Goal: Transaction & Acquisition: Purchase product/service

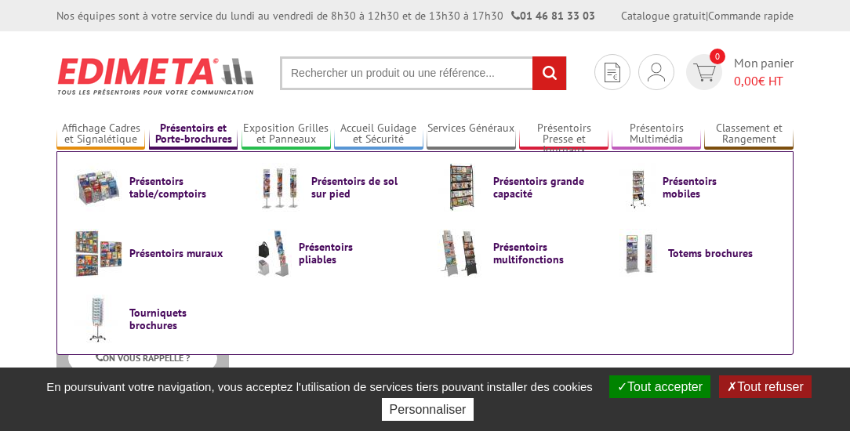
click at [213, 129] on link "Présentoirs et Porte-brochures" at bounding box center [193, 134] width 89 height 26
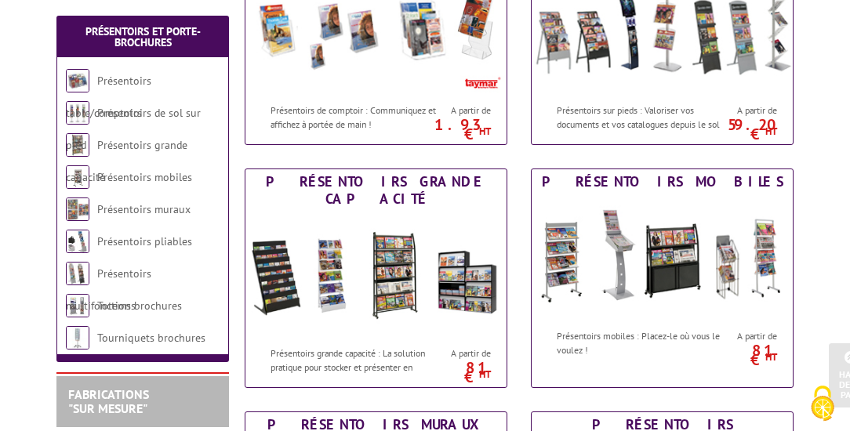
scroll to position [336, 0]
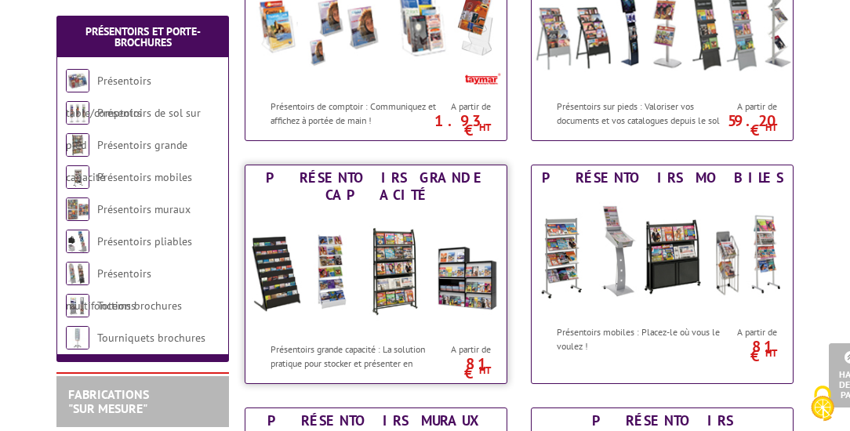
click at [392, 255] on img at bounding box center [375, 271] width 261 height 127
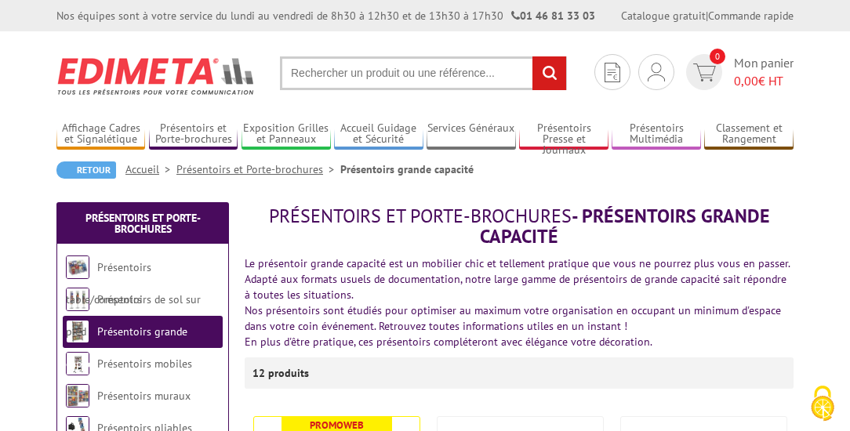
click at [486, 80] on input "text" at bounding box center [423, 73] width 287 height 34
click at [470, 71] on input "text" at bounding box center [423, 73] width 287 height 34
click at [336, 74] on input "presentoi livres" at bounding box center [423, 73] width 287 height 34
type input "presentoir livres"
click at [540, 74] on input "rechercher" at bounding box center [549, 73] width 34 height 34
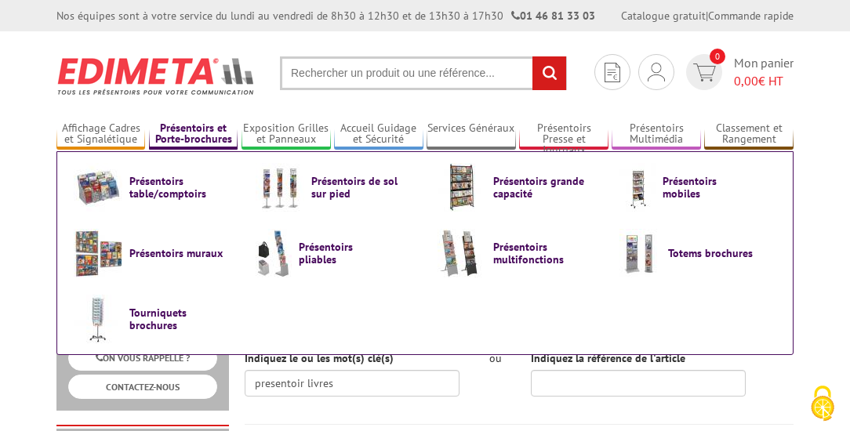
click at [196, 129] on link "Présentoirs et Porte-brochures" at bounding box center [193, 134] width 89 height 26
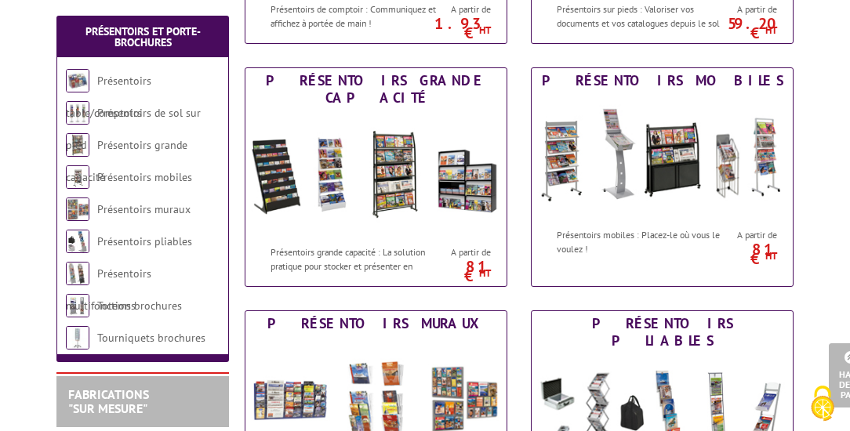
scroll to position [451, 0]
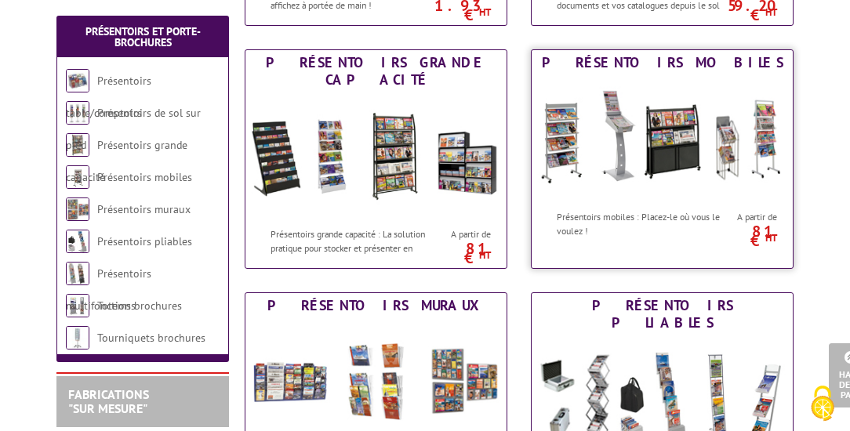
click at [763, 129] on img at bounding box center [661, 138] width 261 height 127
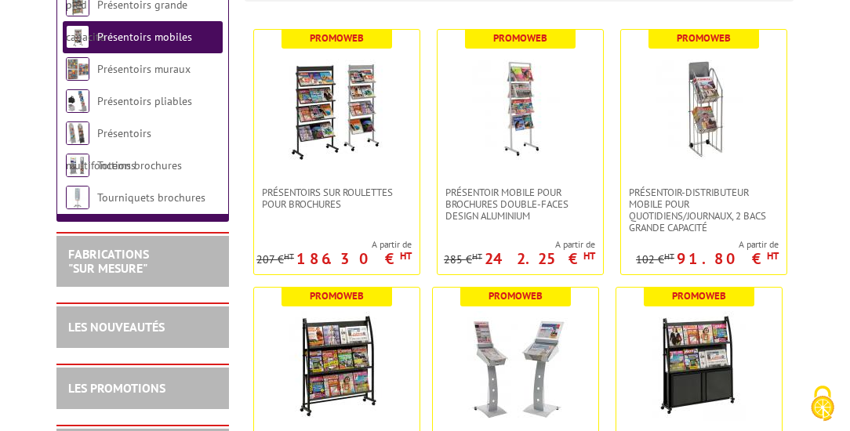
scroll to position [377, 0]
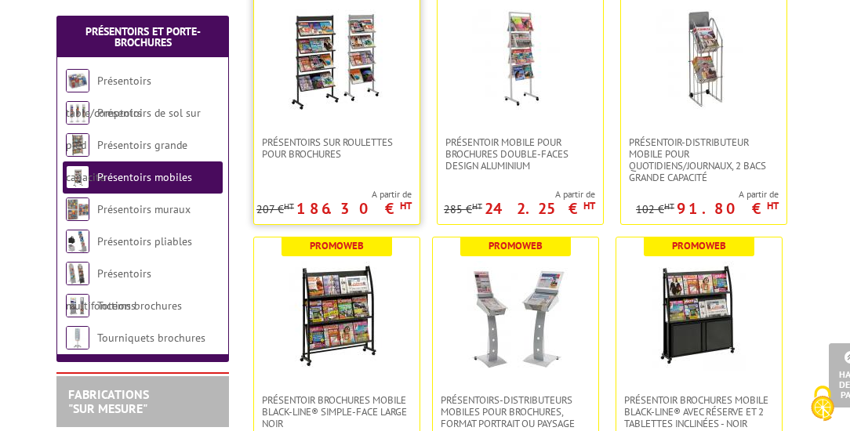
click at [345, 61] on img at bounding box center [337, 58] width 110 height 110
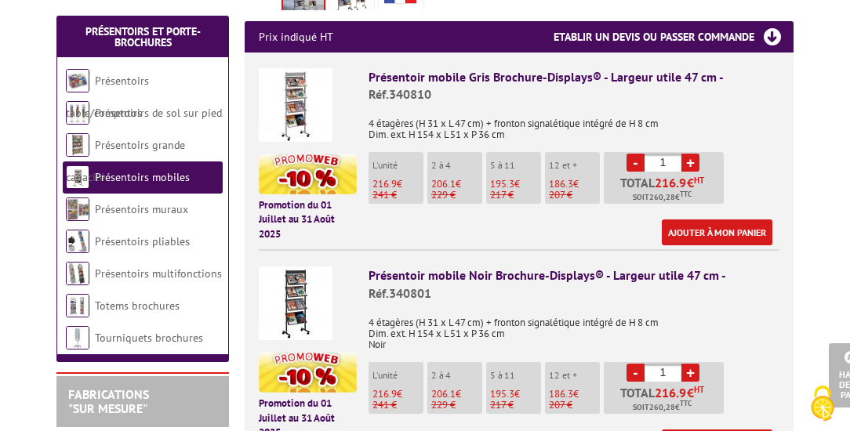
scroll to position [525, 0]
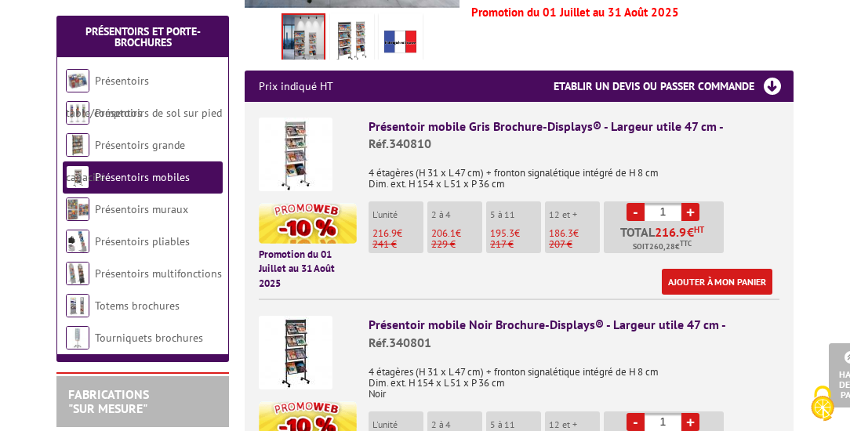
click at [288, 339] on img at bounding box center [296, 353] width 74 height 74
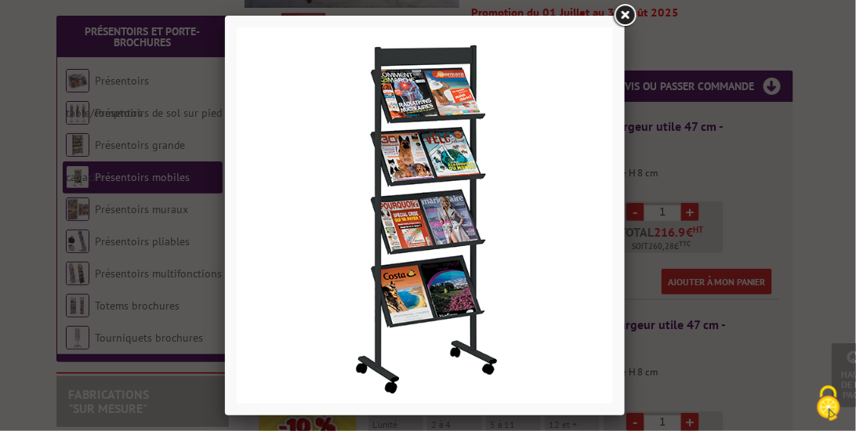
click at [622, 14] on link at bounding box center [625, 16] width 28 height 28
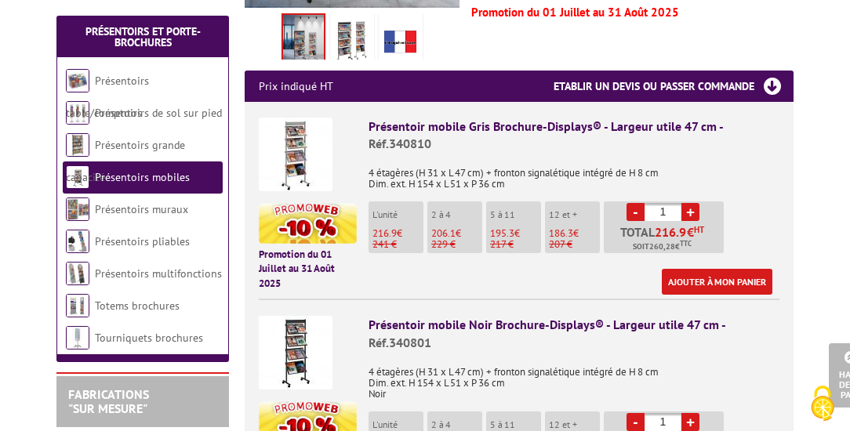
click at [299, 147] on img at bounding box center [296, 155] width 74 height 74
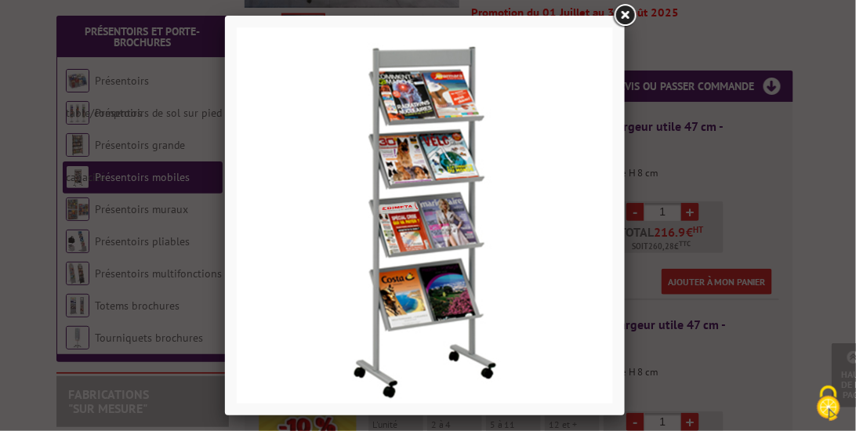
click at [625, 13] on link at bounding box center [625, 16] width 28 height 28
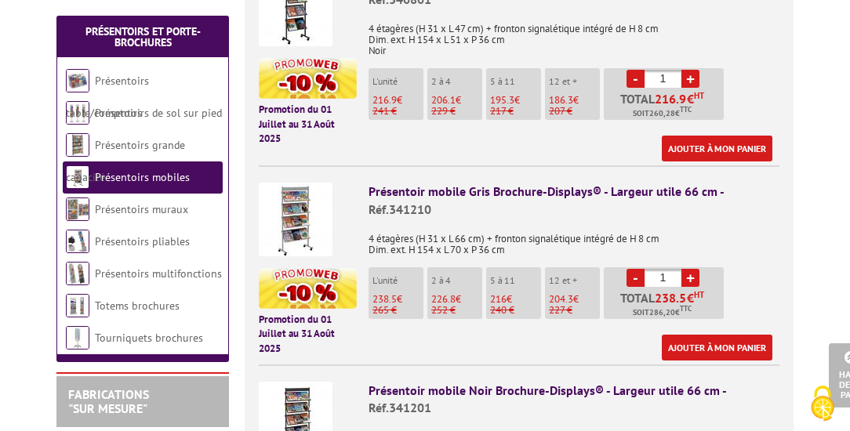
scroll to position [935, 0]
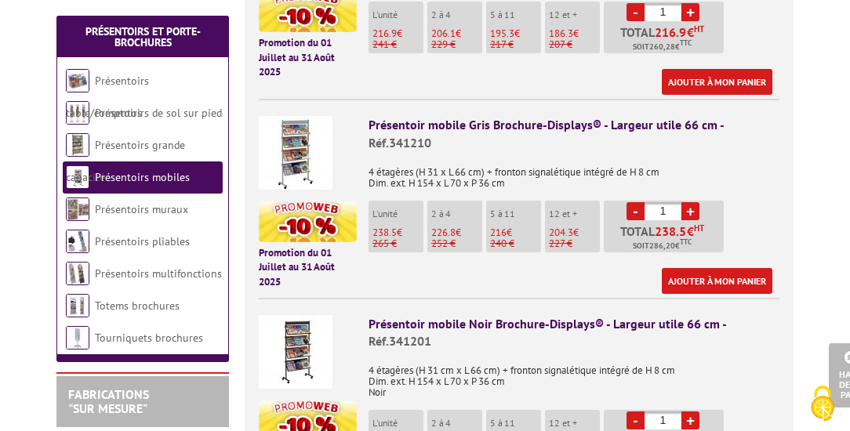
click at [293, 129] on img at bounding box center [296, 153] width 74 height 74
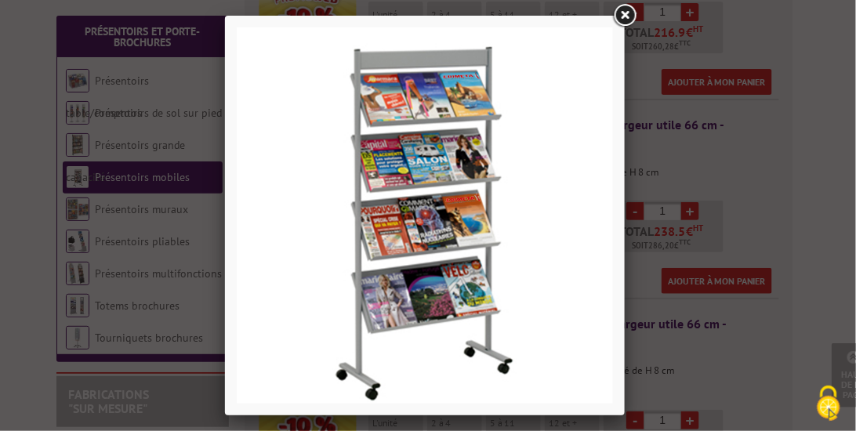
click at [622, 16] on link at bounding box center [625, 16] width 28 height 28
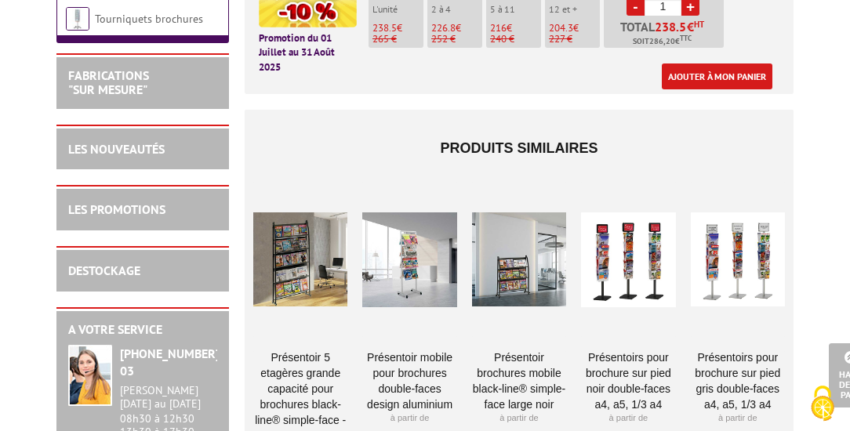
scroll to position [1388, 0]
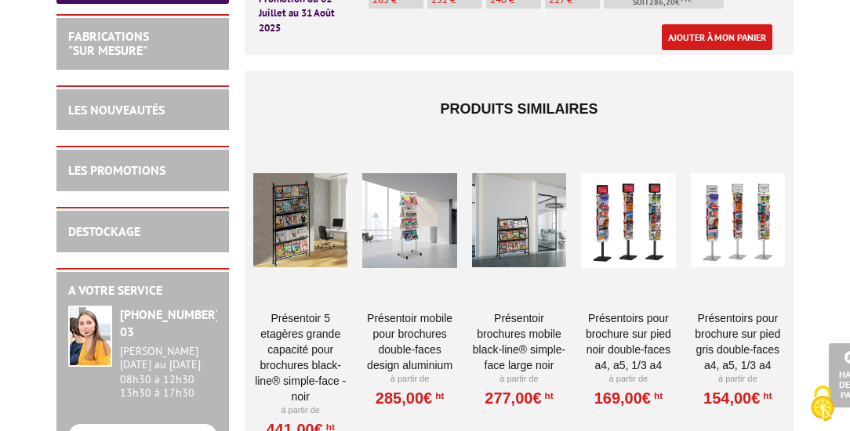
click at [417, 192] on div at bounding box center [409, 220] width 94 height 157
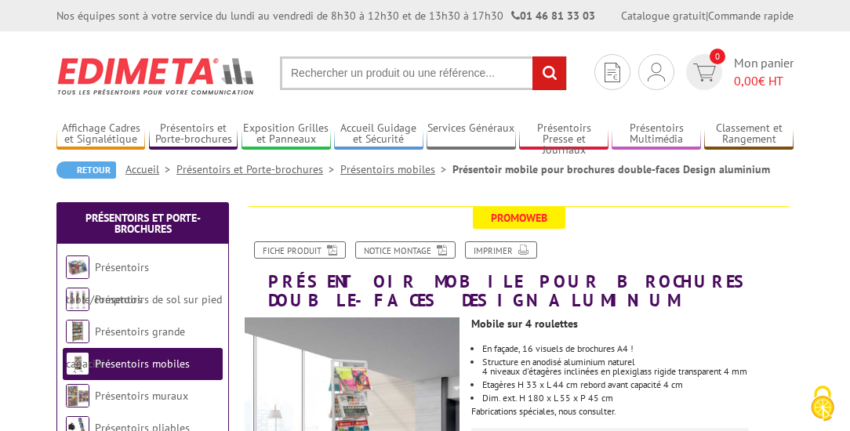
scroll to position [168, 0]
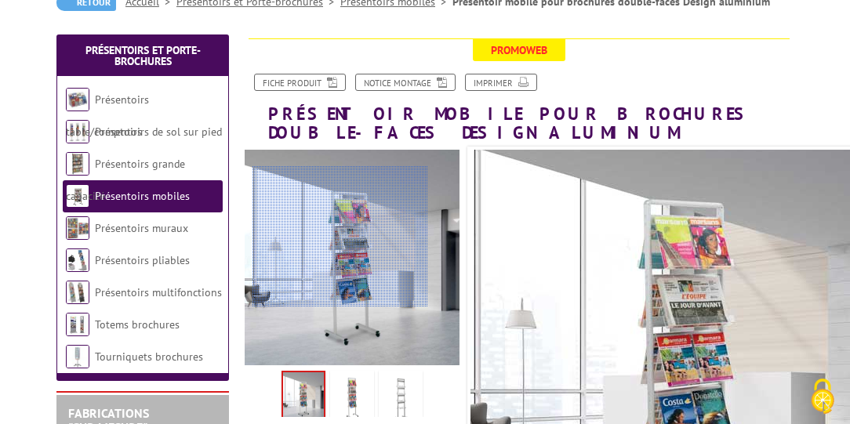
click at [340, 237] on div at bounding box center [340, 236] width 176 height 140
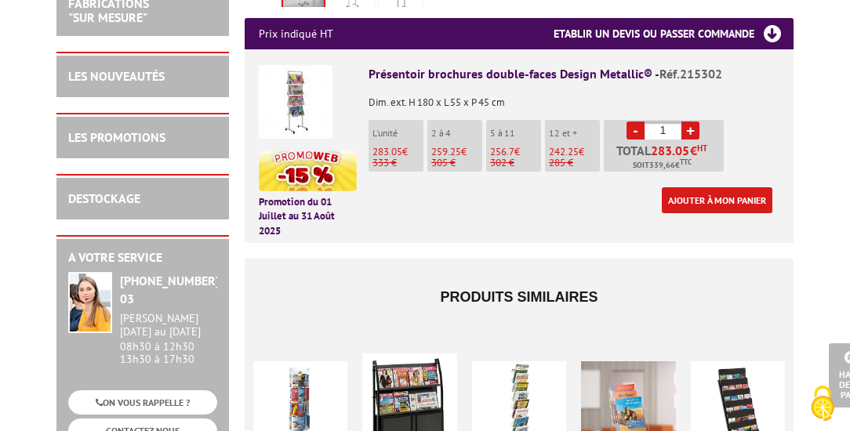
scroll to position [575, 0]
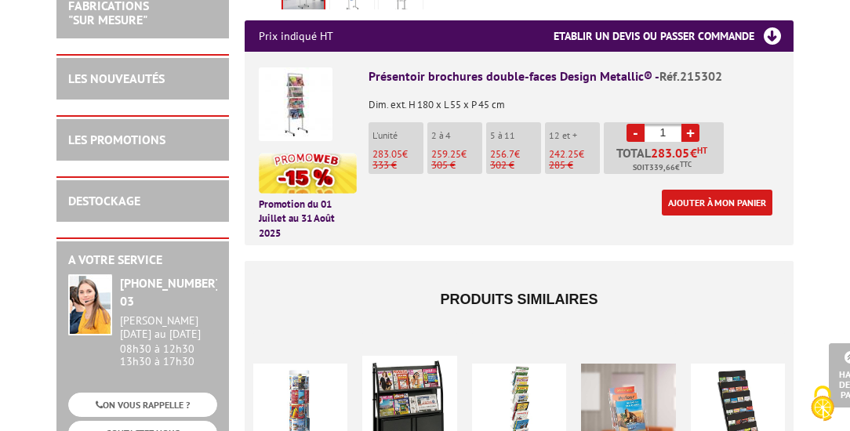
click at [299, 100] on img at bounding box center [296, 104] width 74 height 74
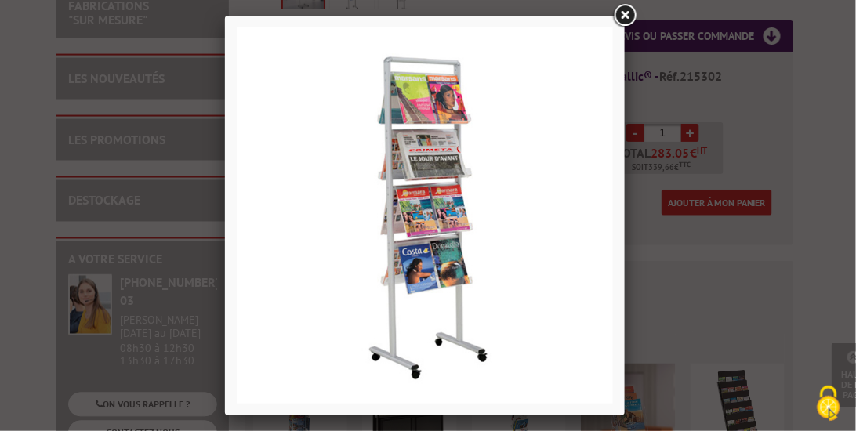
click at [624, 13] on link at bounding box center [625, 16] width 28 height 28
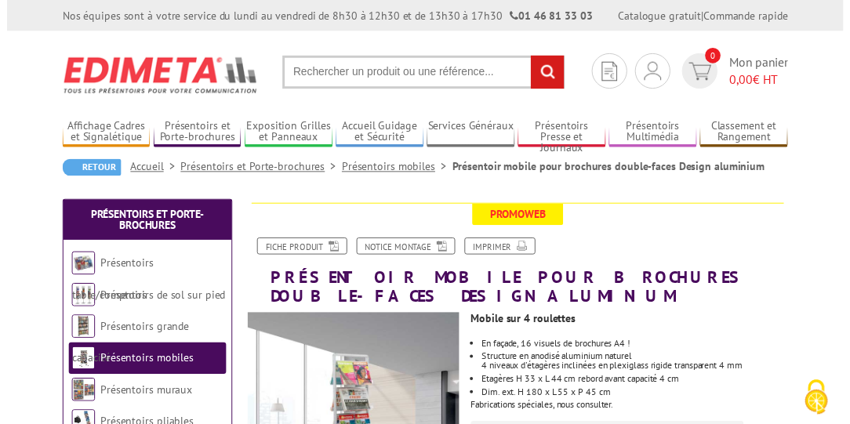
scroll to position [377, 0]
